Goal: Information Seeking & Learning: Check status

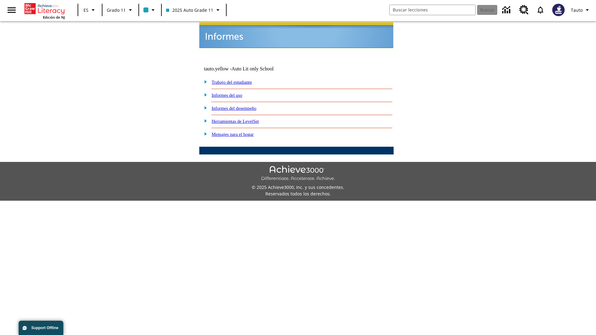
click at [232, 93] on link "Informes del uso" at bounding box center [227, 95] width 31 height 5
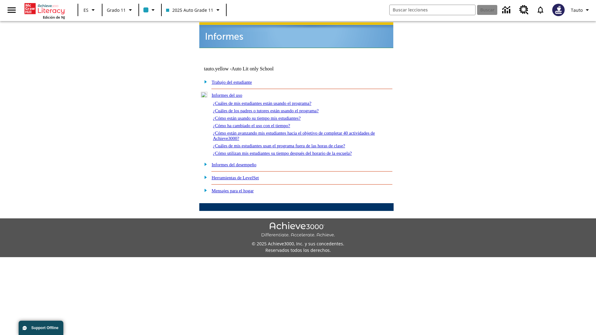
click at [271, 101] on link "¿Cuáles de mis estudiantes están usando el programa?" at bounding box center [262, 103] width 98 height 5
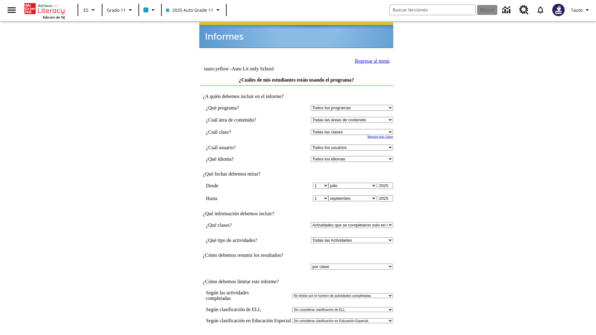
click at [353, 129] on select "Seleccionar una clase: Todas las clases 2025 Auto Grade 11 205 Auto Grade 11 Sa…" at bounding box center [352, 132] width 82 height 6
select select "11133141"
select select "21437114"
click at [370, 60] on link "Regresar al menú" at bounding box center [372, 60] width 35 height 5
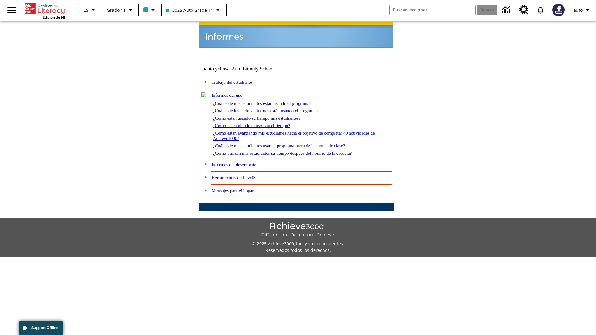
click at [275, 108] on link "¿Cuáles de los padres o tutores están usando el programa?" at bounding box center [266, 110] width 106 height 5
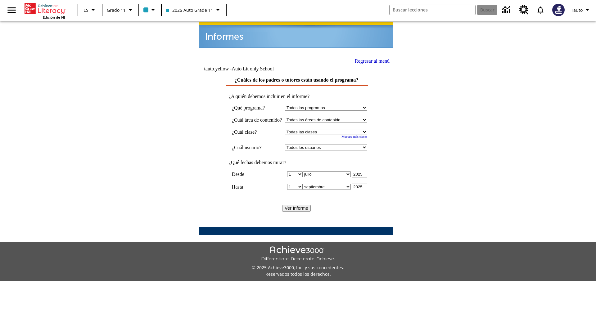
click at [332, 129] on select "Seleccionar una clase: Todas las clases 2025 Auto Grade 11 205 Auto Grade 11 Sa…" at bounding box center [326, 132] width 82 height 6
select select "11133141"
select select "21437114"
click at [297, 205] on input "Ver Informe" at bounding box center [296, 208] width 29 height 7
click at [370, 60] on link "Regresar al menú" at bounding box center [372, 60] width 35 height 5
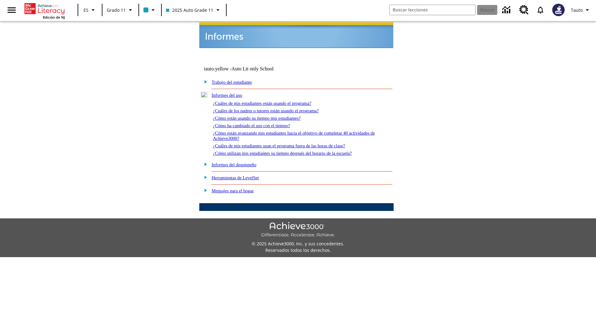
click at [264, 116] on link "¿Cómo están usando su tiempo mis estudiantes?" at bounding box center [257, 118] width 88 height 5
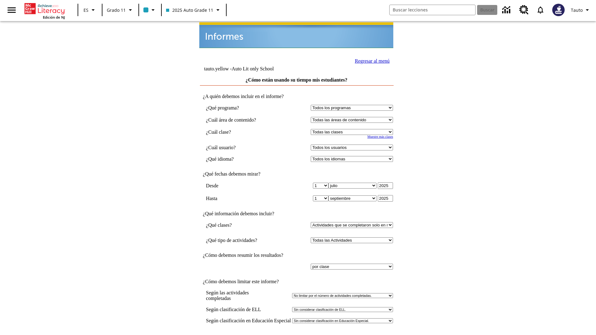
select select "11133141"
select select "21437114"
click at [370, 60] on link "Regresar al menú" at bounding box center [372, 60] width 35 height 5
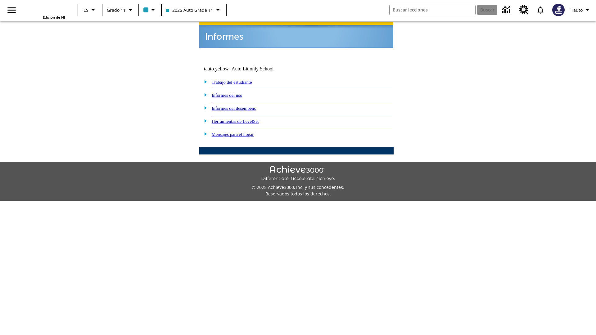
click at [0, 0] on link "¿Cómo ha cambiado el uso con el tiempo?" at bounding box center [0, 0] width 0 height 0
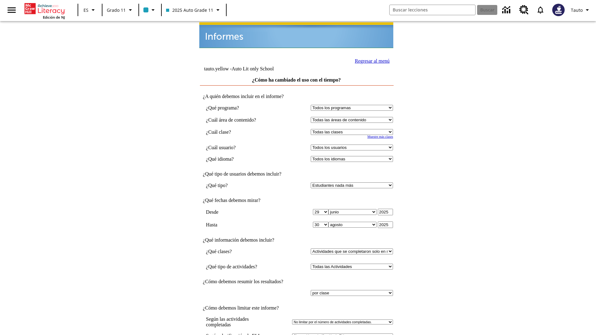
select select "11133141"
select select "21437114"
click at [370, 60] on link "Regresar al menú" at bounding box center [372, 60] width 35 height 5
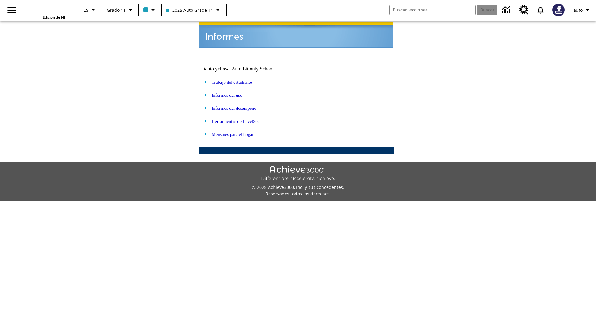
click at [0, 0] on link "¿Cómo están avanzando mis estudiantes hacia el objetivo de completar 40 activid…" at bounding box center [0, 0] width 0 height 0
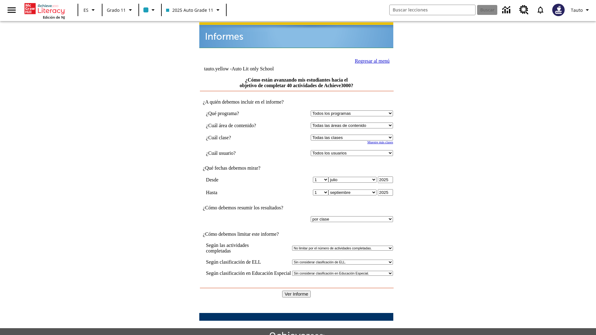
select select "11133141"
select select "21437114"
click at [297, 291] on input "Ver Informe" at bounding box center [296, 294] width 29 height 7
click at [370, 60] on link "Regresar al menú" at bounding box center [372, 60] width 35 height 5
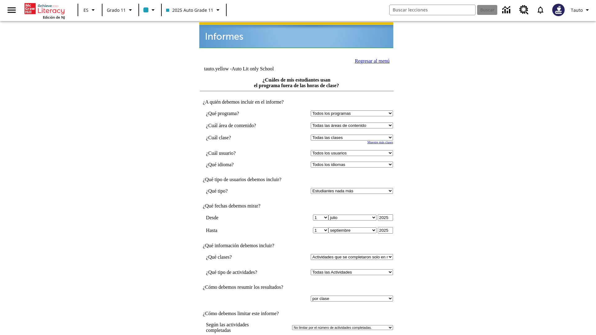
click at [353, 135] on select "Seleccionar una clase: Todas las clases 2025 Auto Grade 11 205 Auto Grade 11 Sa…" at bounding box center [352, 138] width 82 height 6
select select "11133141"
select select "21437114"
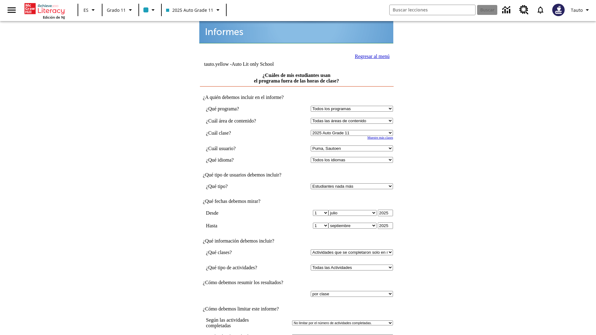
click at [370, 56] on link "Regresar al menú" at bounding box center [372, 56] width 35 height 5
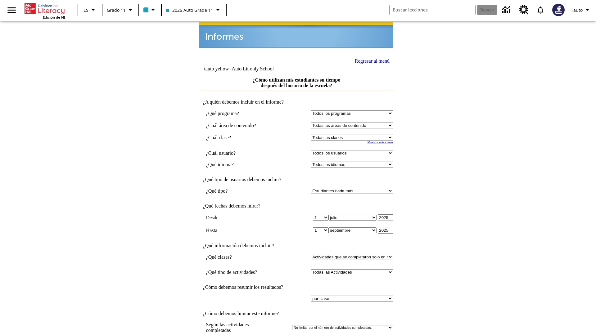
select select "11133141"
